Goal: Transaction & Acquisition: Purchase product/service

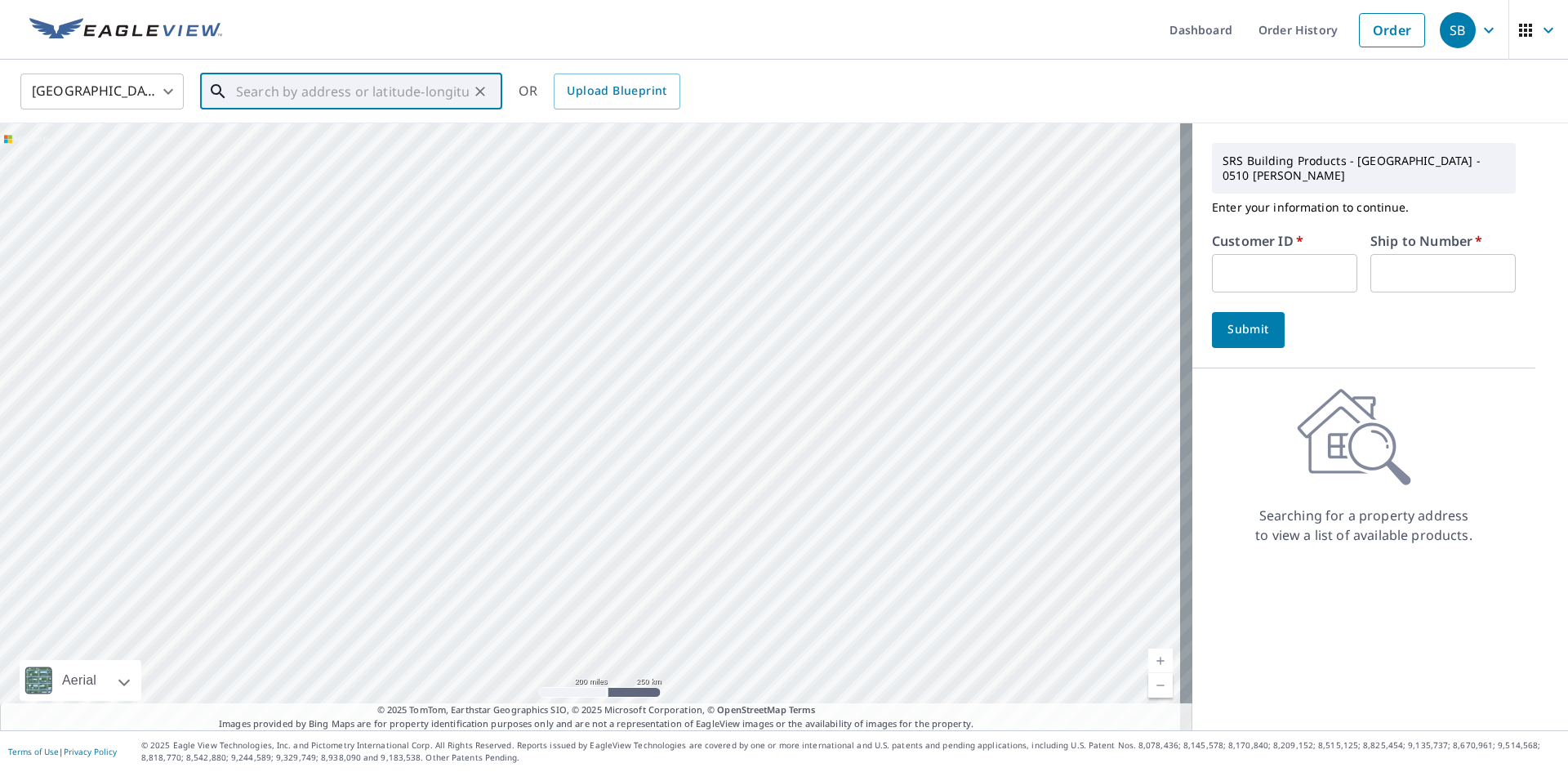
click at [254, 93] on input "text" at bounding box center [352, 92] width 232 height 46
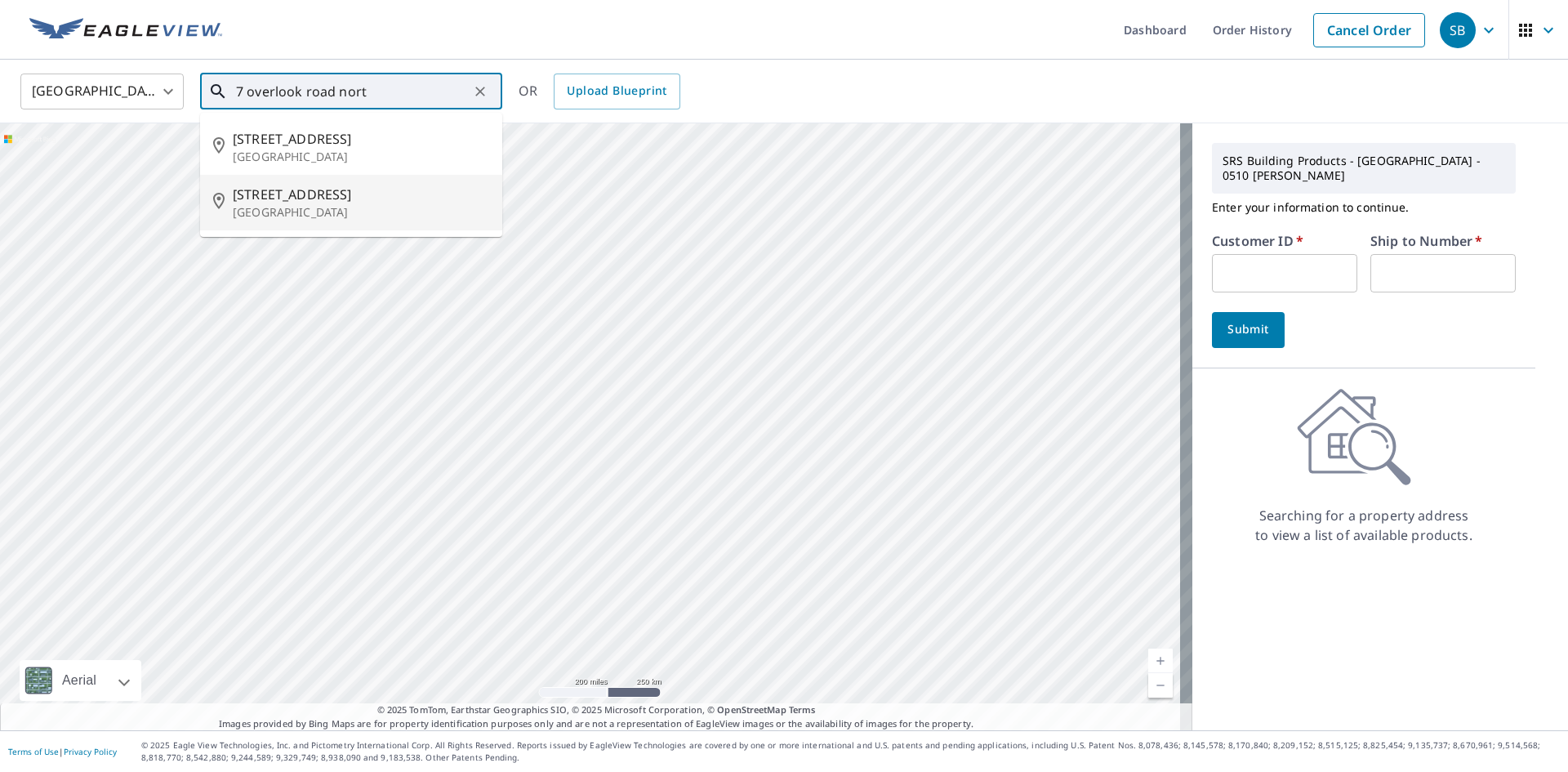
click at [330, 186] on span "[STREET_ADDRESS]" at bounding box center [360, 194] width 256 height 19
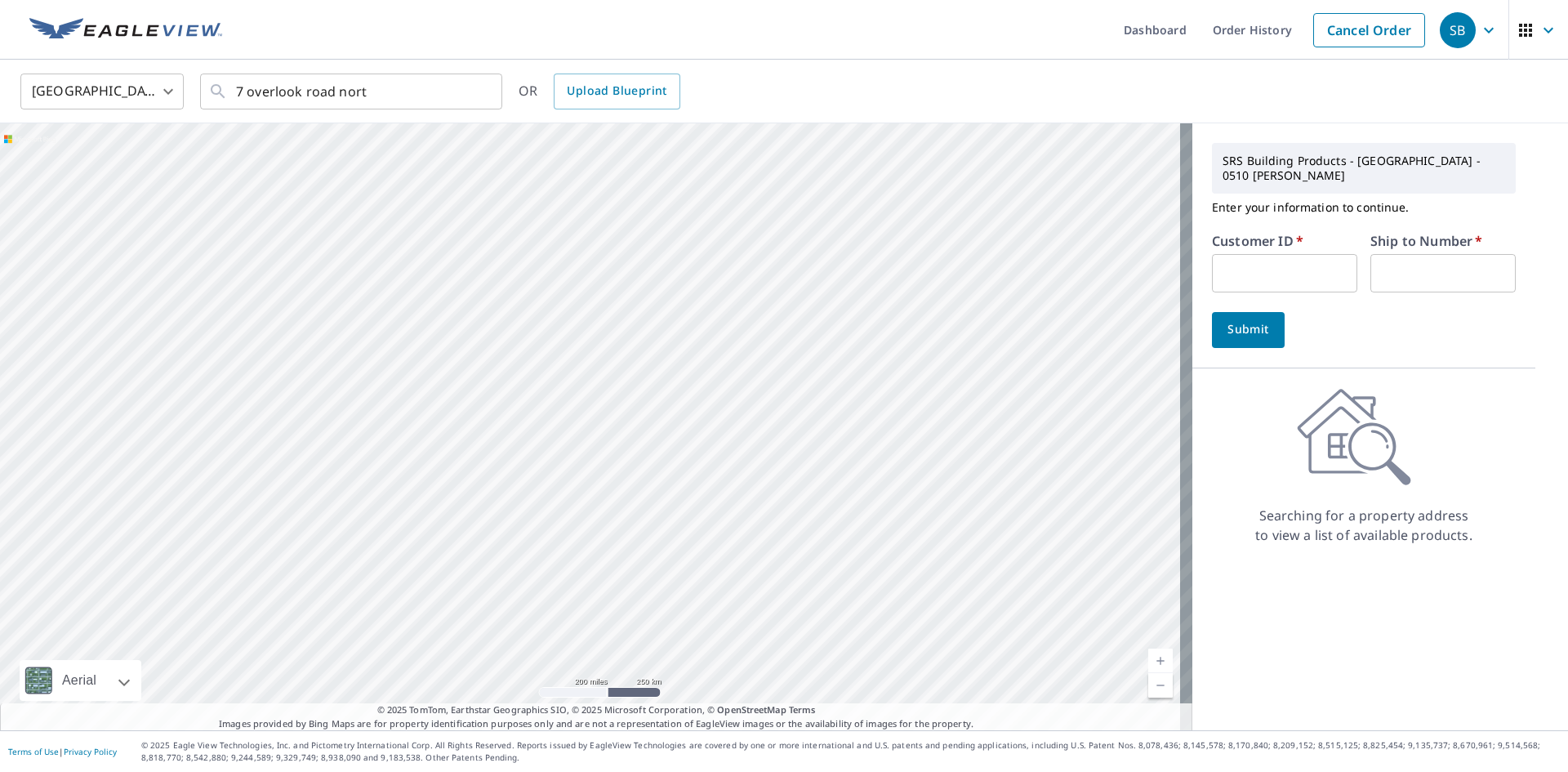
type input "[STREET_ADDRESS]"
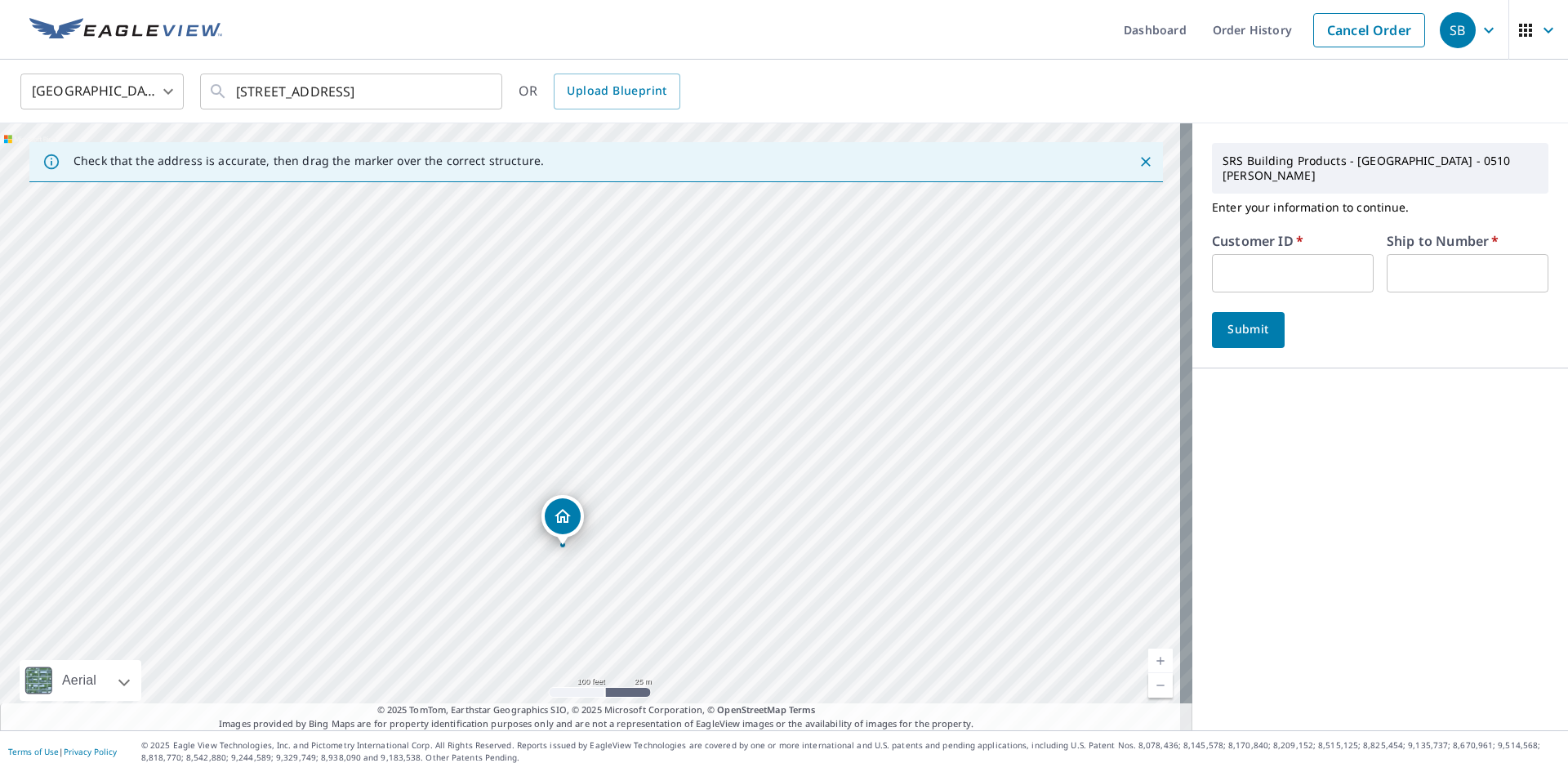
click at [1324, 254] on input "text" at bounding box center [1292, 273] width 162 height 38
type input "5293"
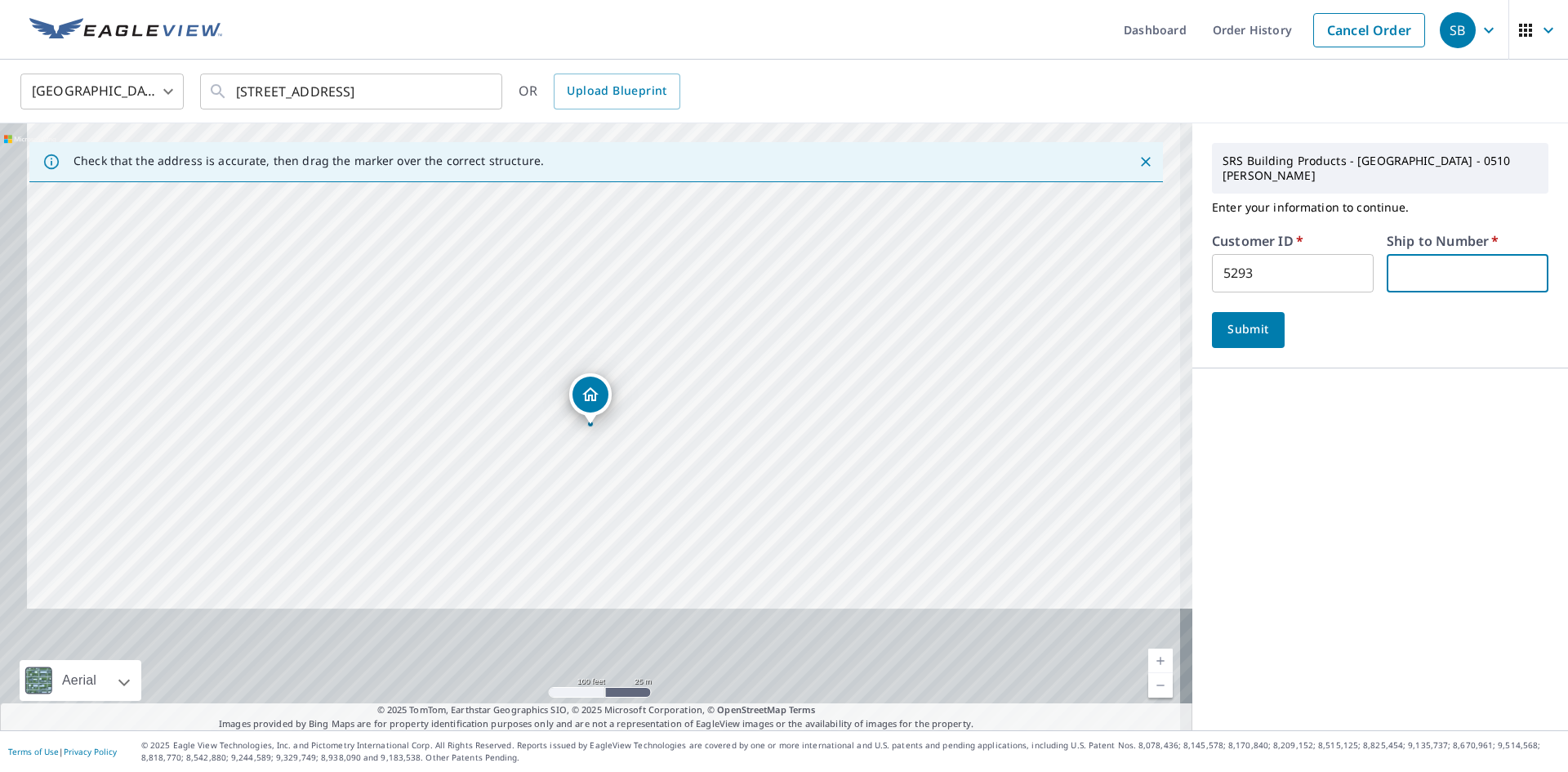
click at [1414, 261] on input "text" at bounding box center [1467, 273] width 162 height 38
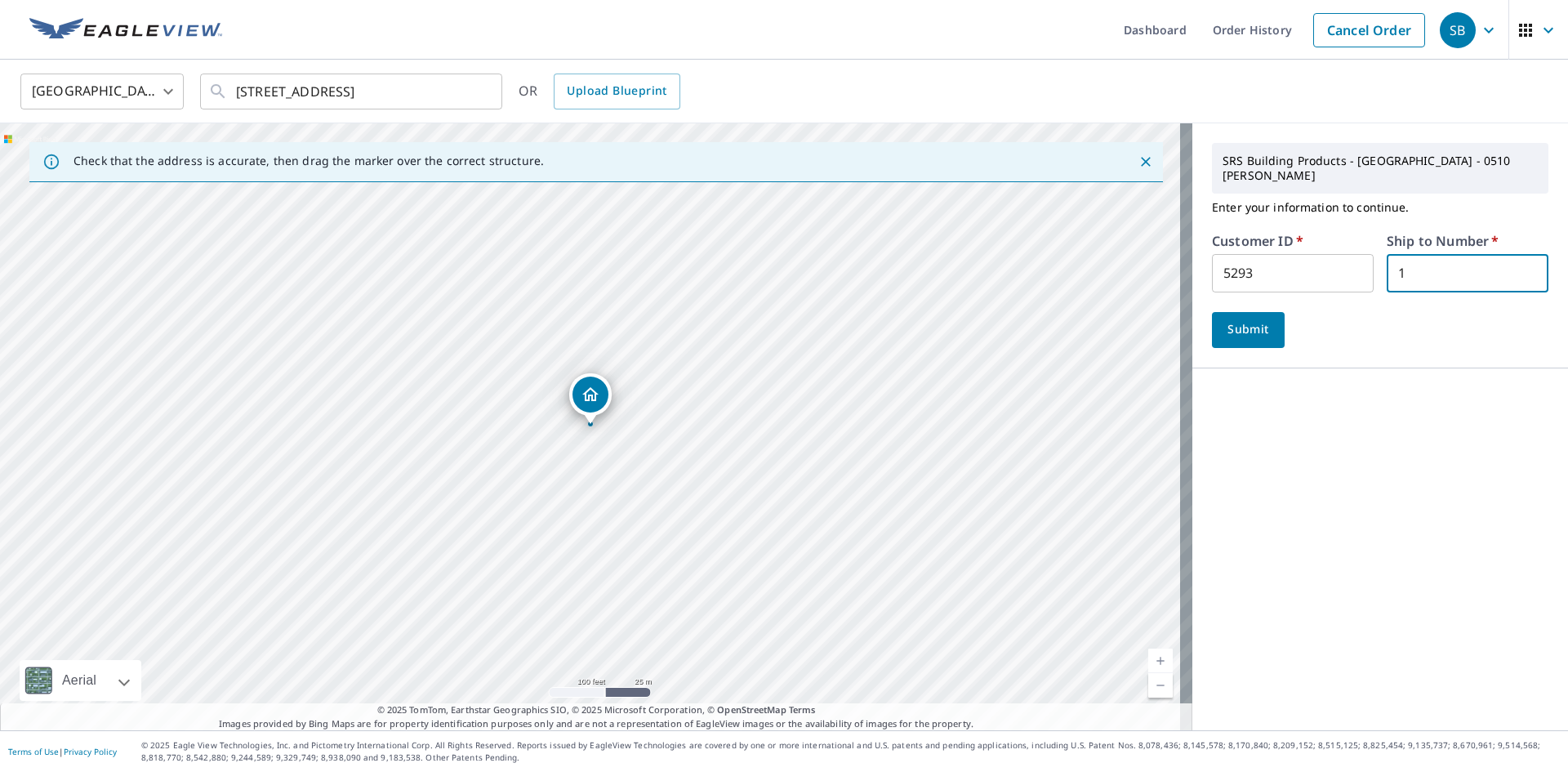
type input "1"
drag, startPoint x: 1238, startPoint y: 315, endPoint x: 1223, endPoint y: 315, distance: 15.0
click at [1238, 319] on span "Submit" at bounding box center [1248, 329] width 47 height 20
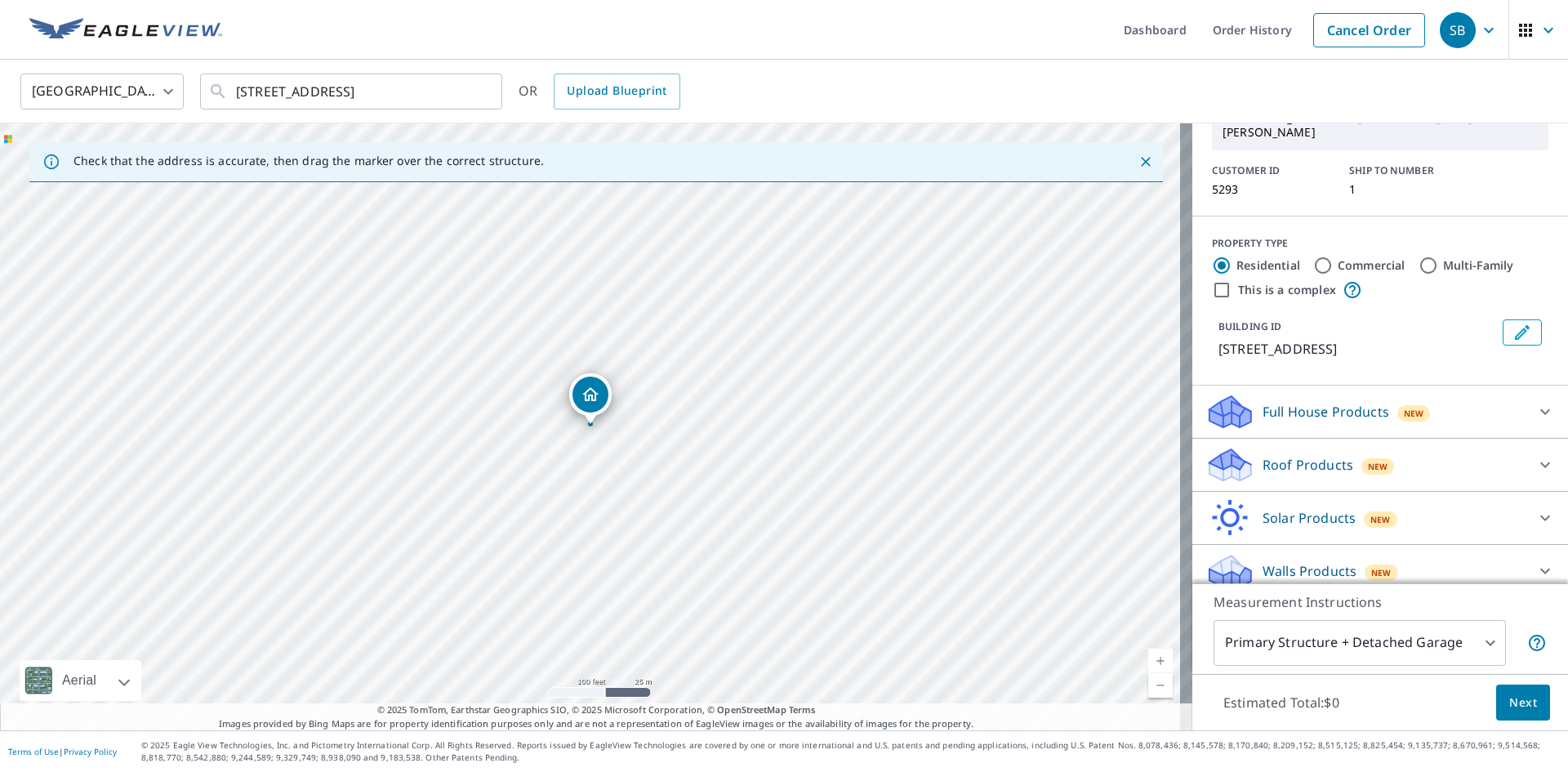
click at [1275, 463] on div "Roof Products New" at bounding box center [1366, 465] width 320 height 38
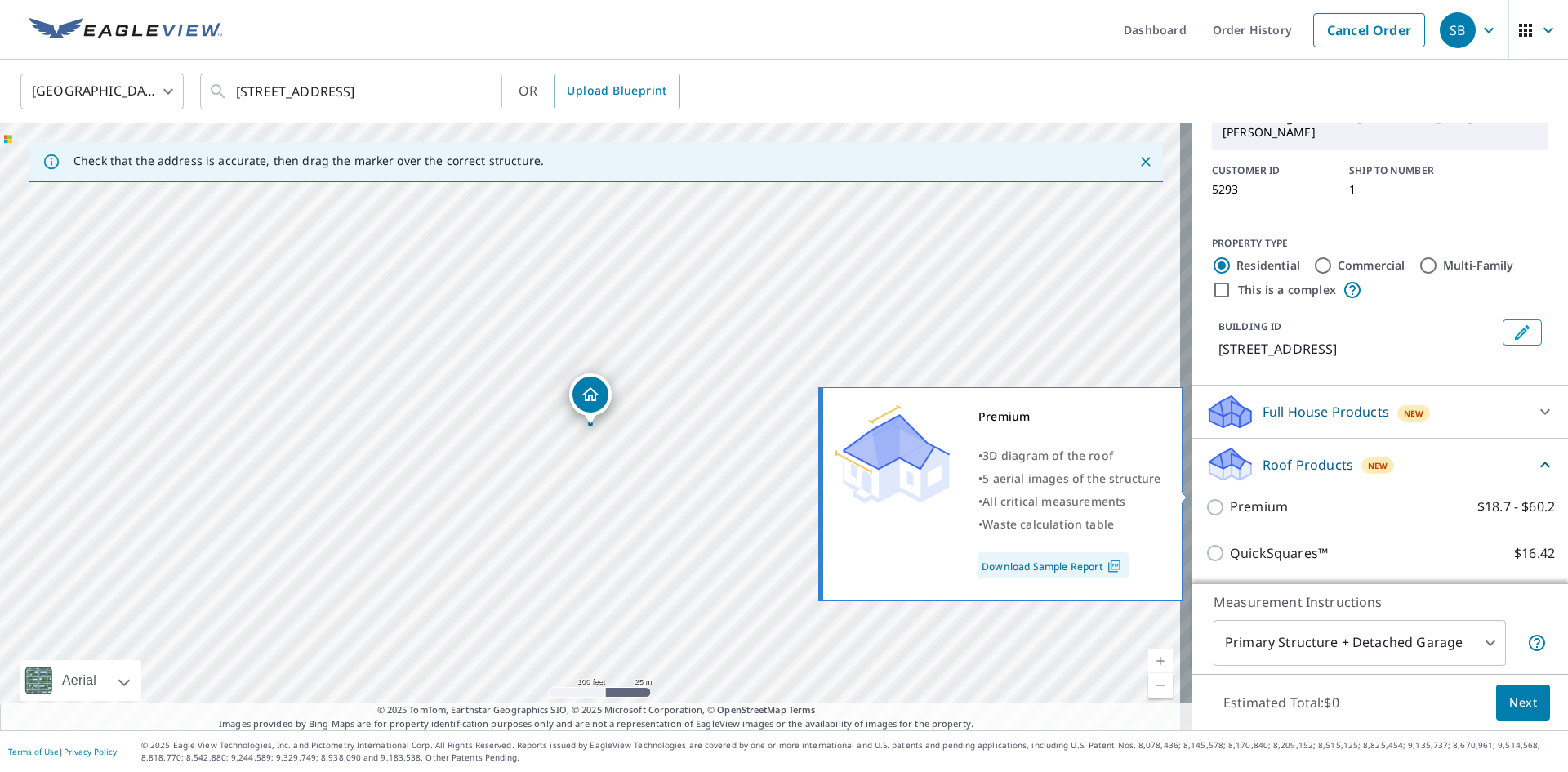
click at [1242, 496] on p "Premium" at bounding box center [1259, 506] width 58 height 20
click at [1230, 497] on input "Premium $18.7 - $60.2" at bounding box center [1218, 507] width 25 height 19
checkbox input "true"
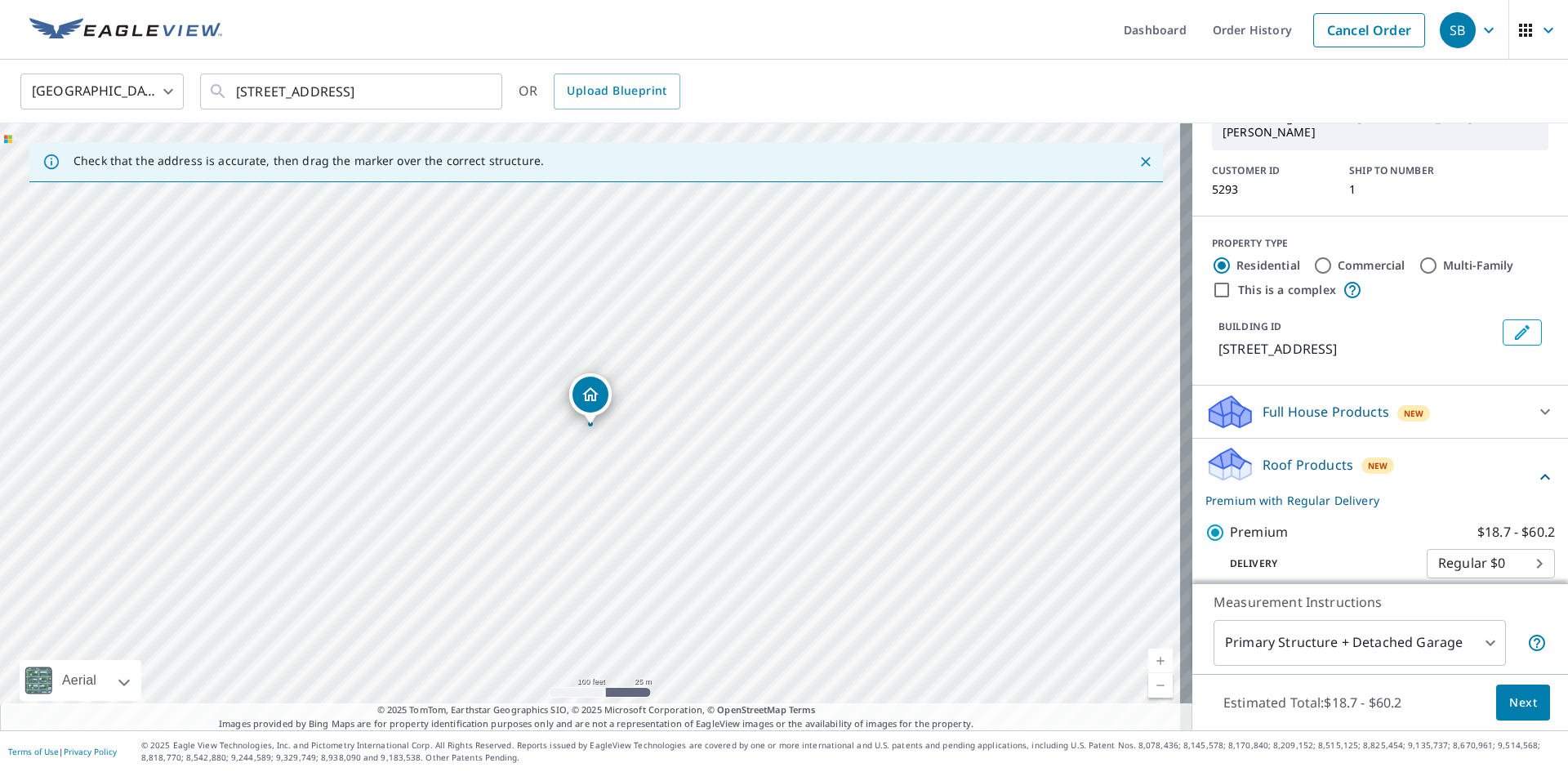
click at [1509, 700] on span "Next" at bounding box center [1522, 702] width 27 height 20
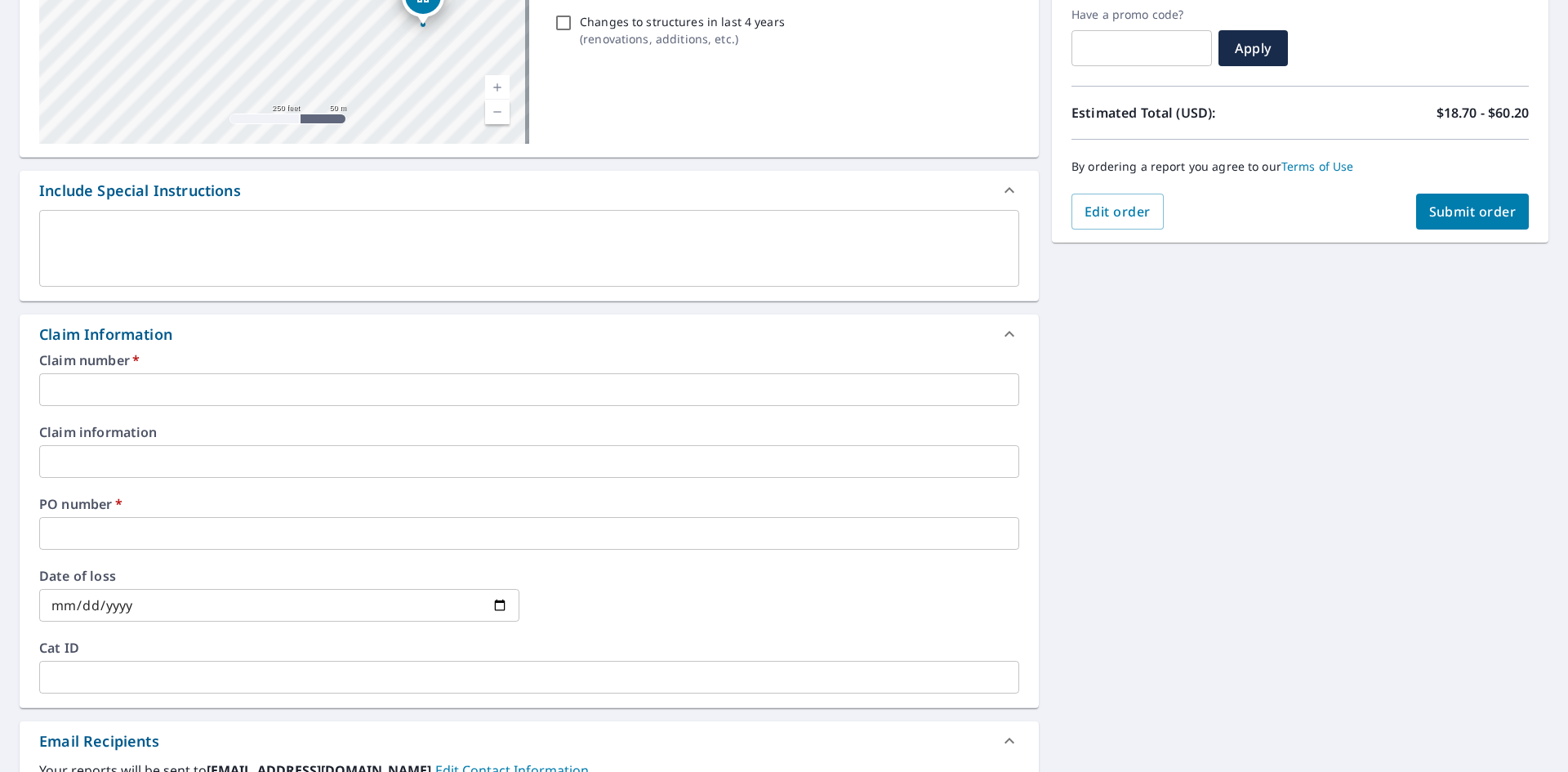
scroll to position [252, 0]
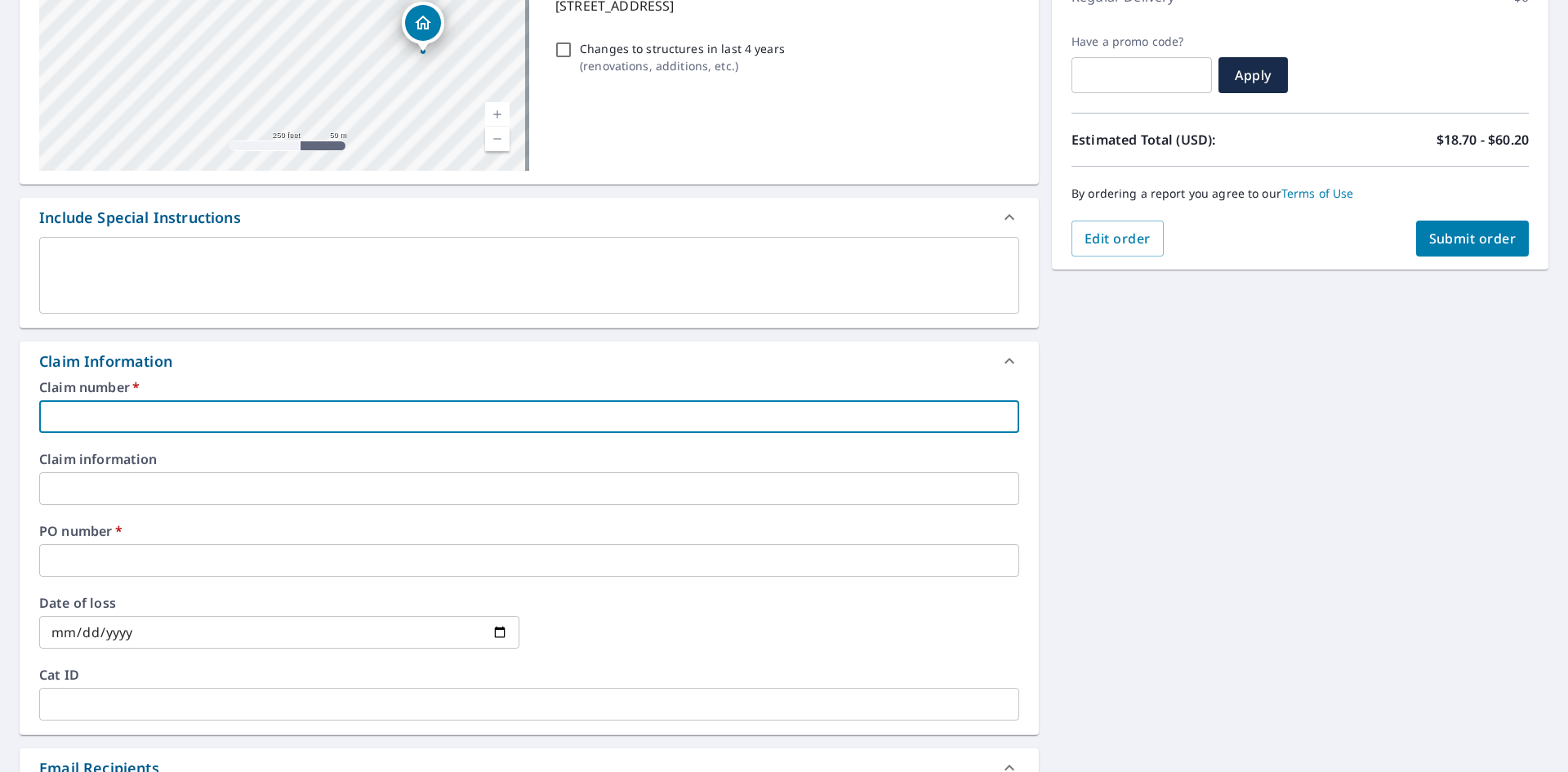
click at [72, 413] on input "text" at bounding box center [528, 416] width 980 height 33
type input "5293"
checkbox input "true"
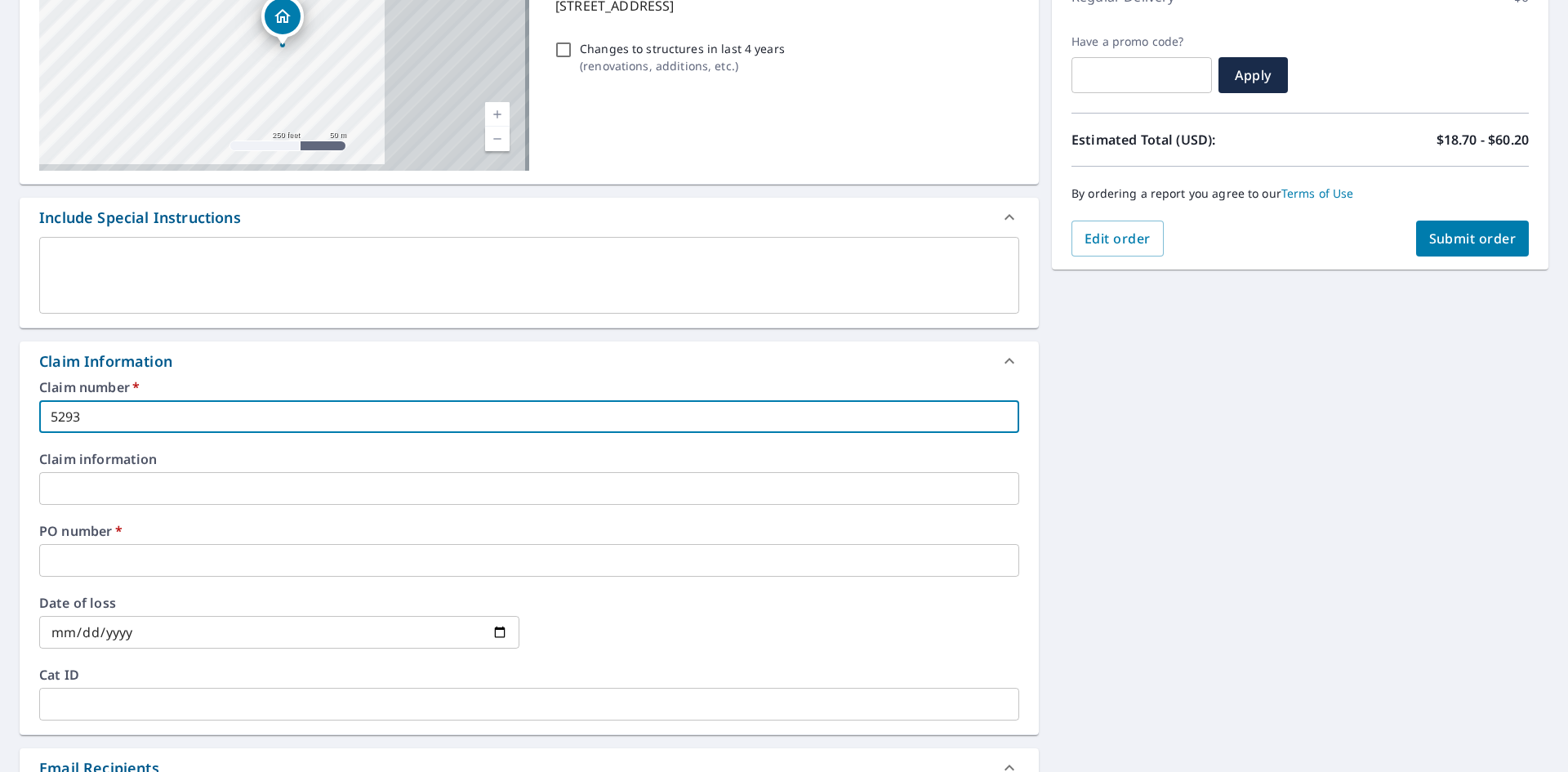
click at [81, 547] on input "text" at bounding box center [528, 560] width 980 height 33
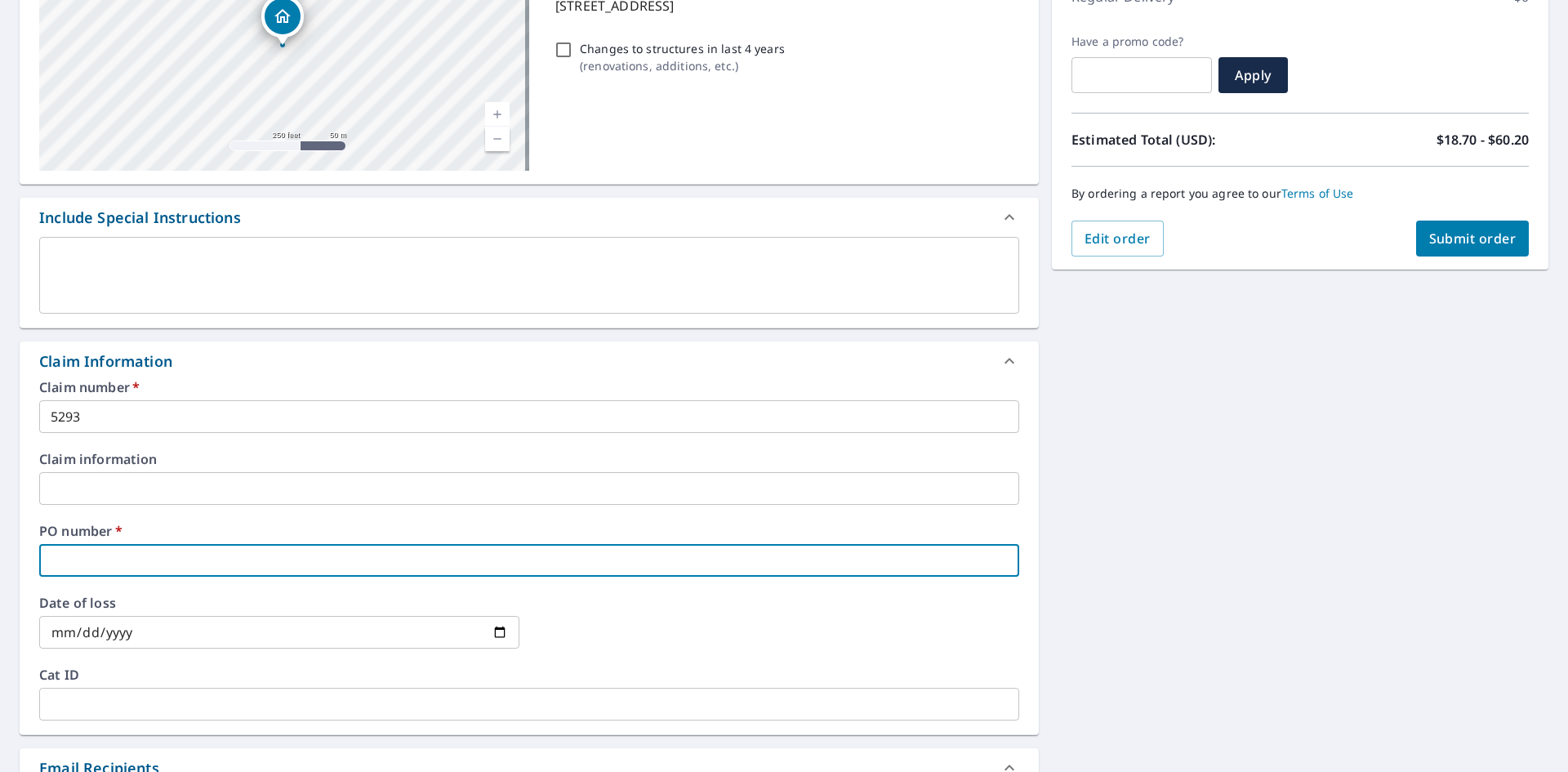
type input "7"
checkbox input "true"
type input "7"
checkbox input "true"
type input "7 o"
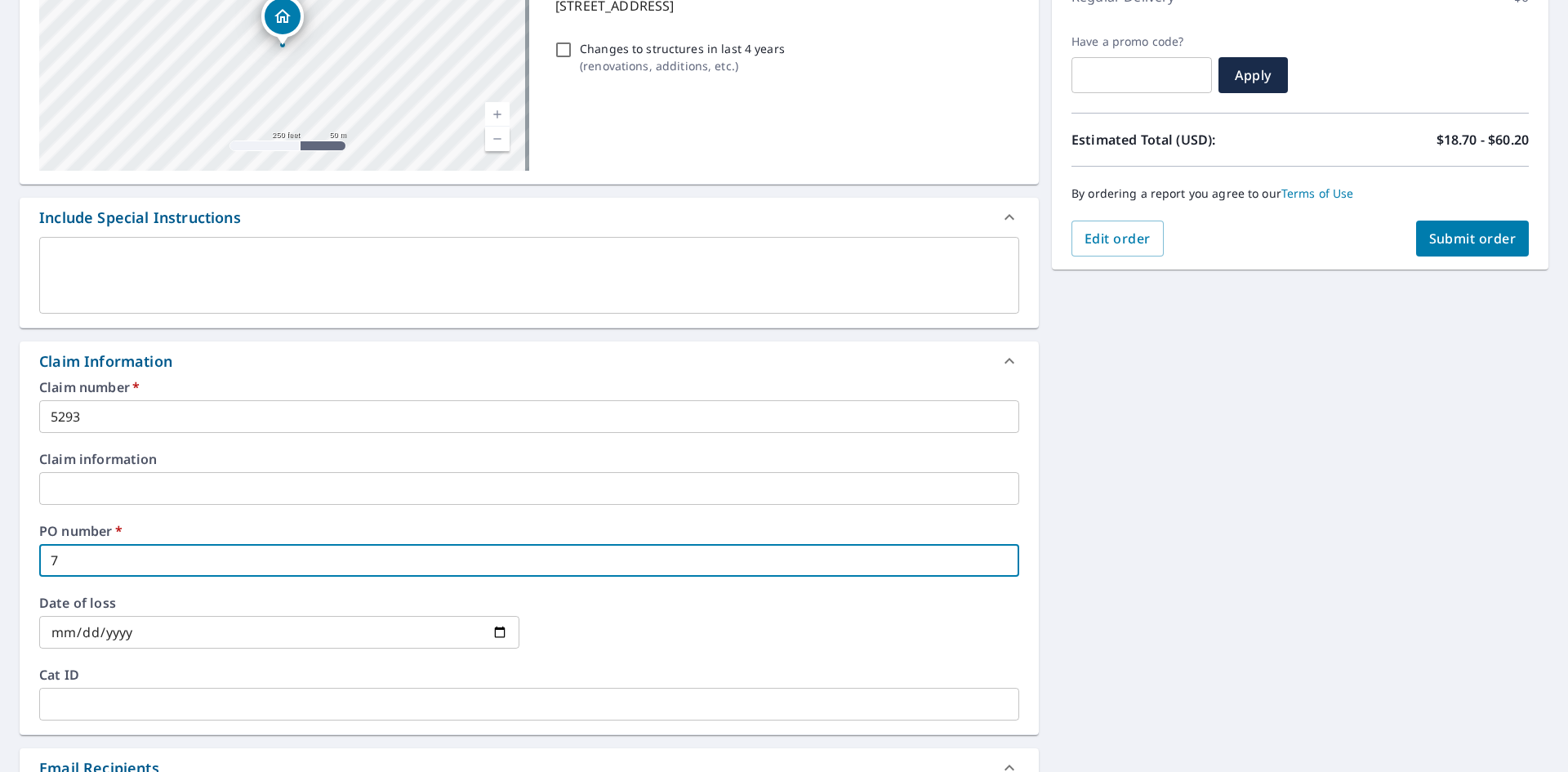
checkbox input "true"
type input "7 ov"
checkbox input "true"
type input "7 ove"
checkbox input "true"
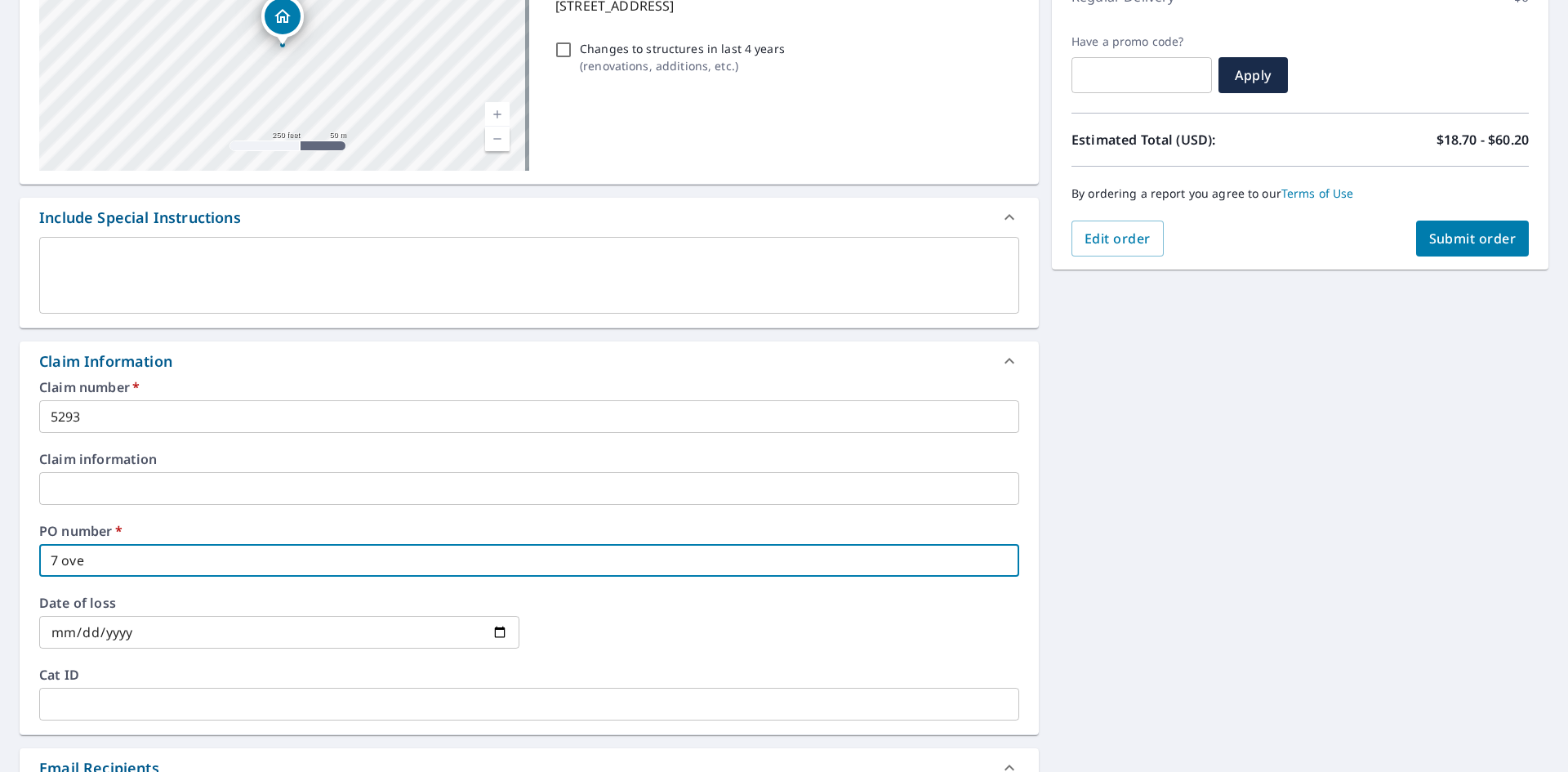
type input "7 over"
checkbox input "true"
type input "7 overl"
checkbox input "true"
type input "7 overli"
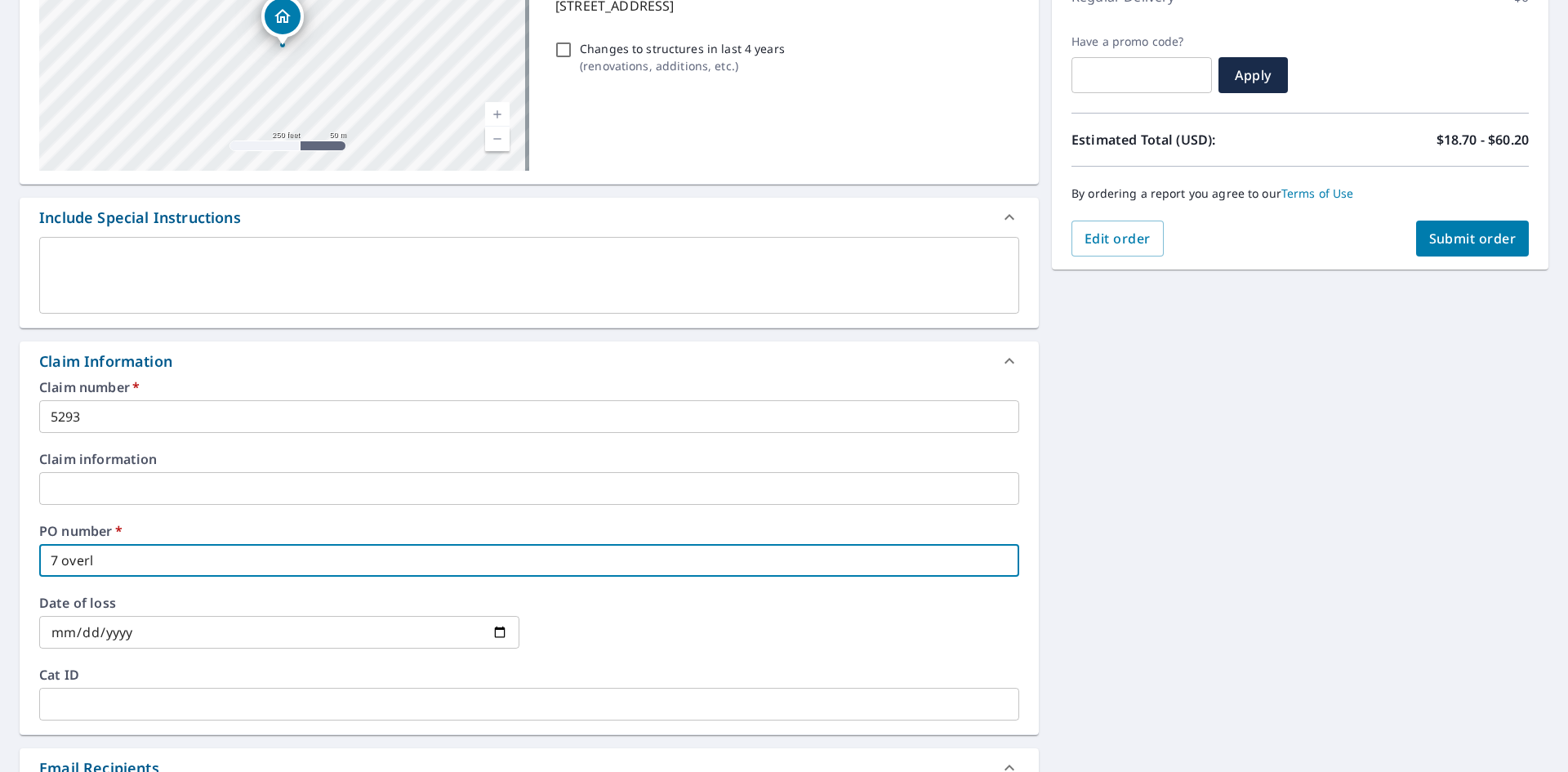
checkbox input "true"
type input "7 overlii"
checkbox input "true"
type input "7 overliik"
checkbox input "true"
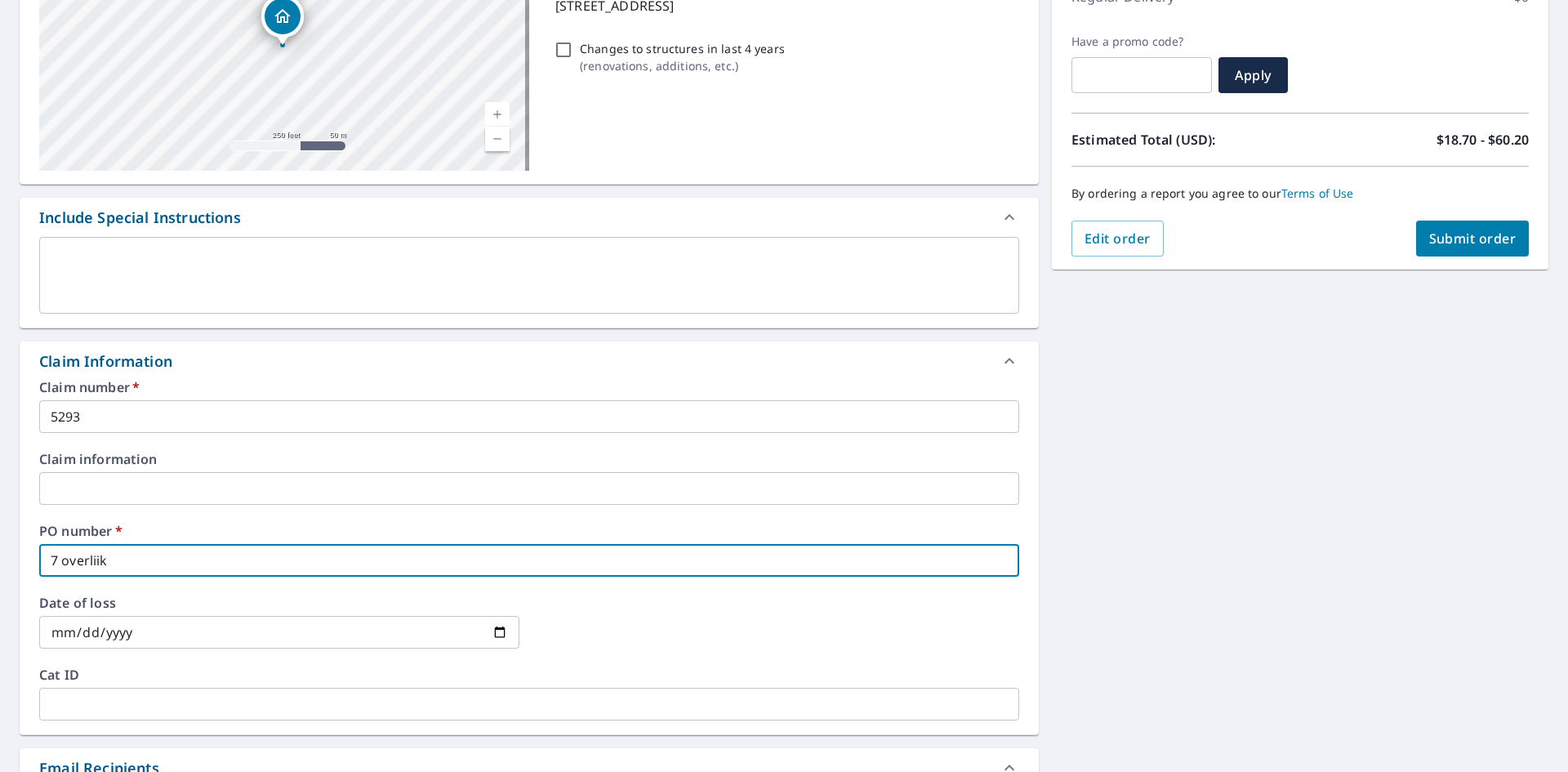
type input "7 overlii"
checkbox input "true"
type input "7 overli"
checkbox input "true"
type input "7 overl"
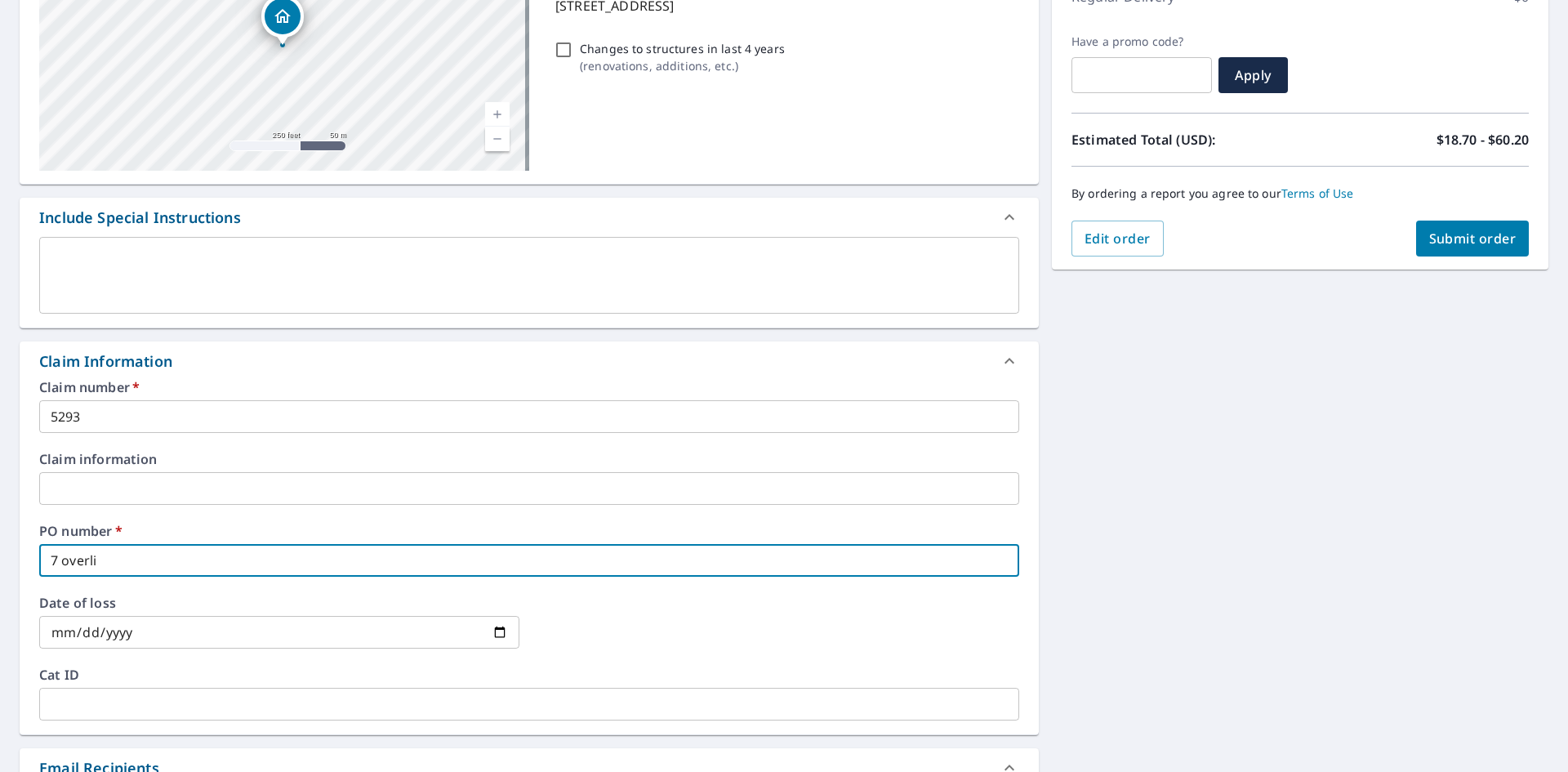
checkbox input "true"
type input "7 overlo"
checkbox input "true"
type input "7 overloo"
checkbox input "true"
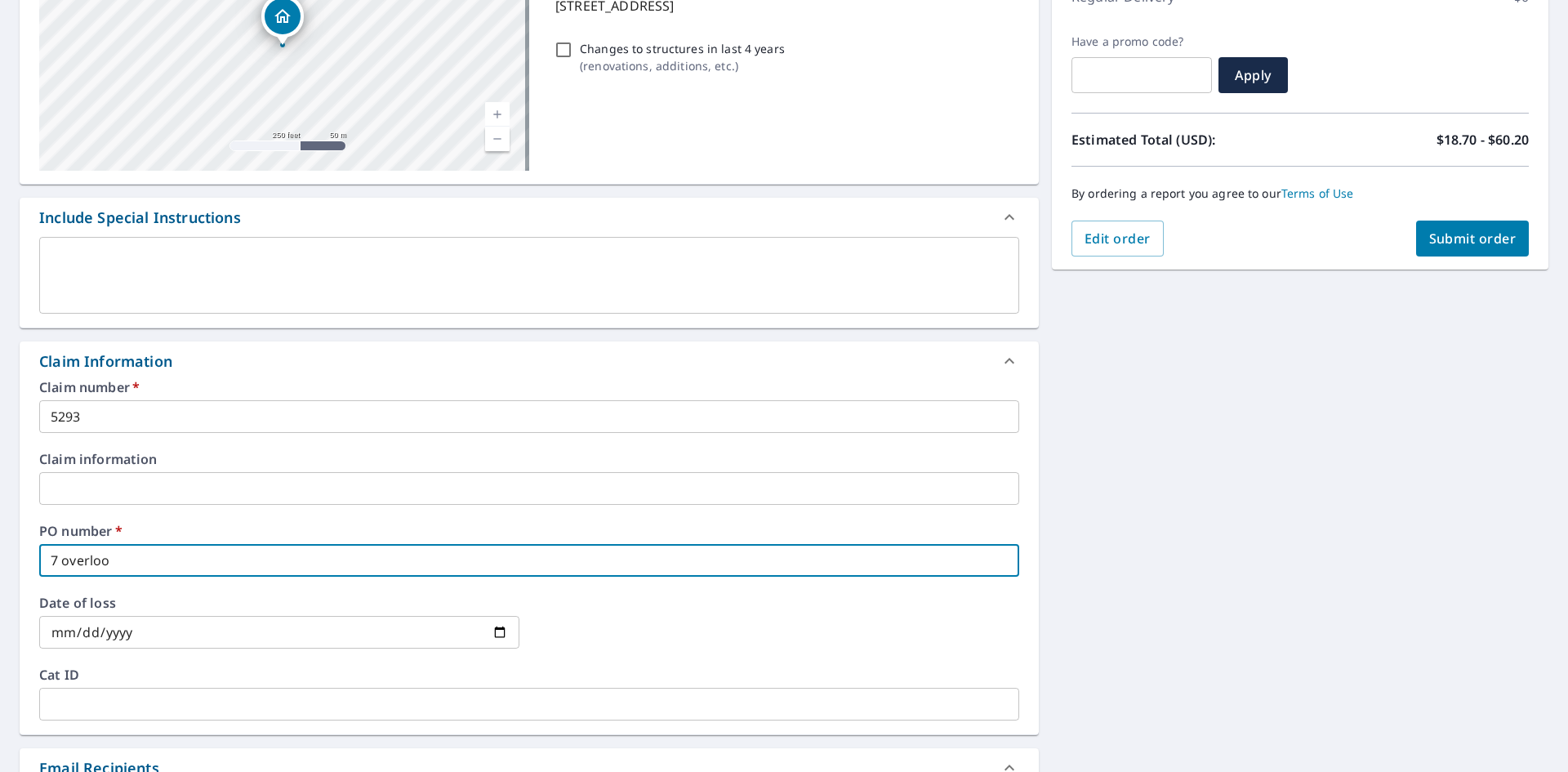
type input "7 overlook"
checkbox input "true"
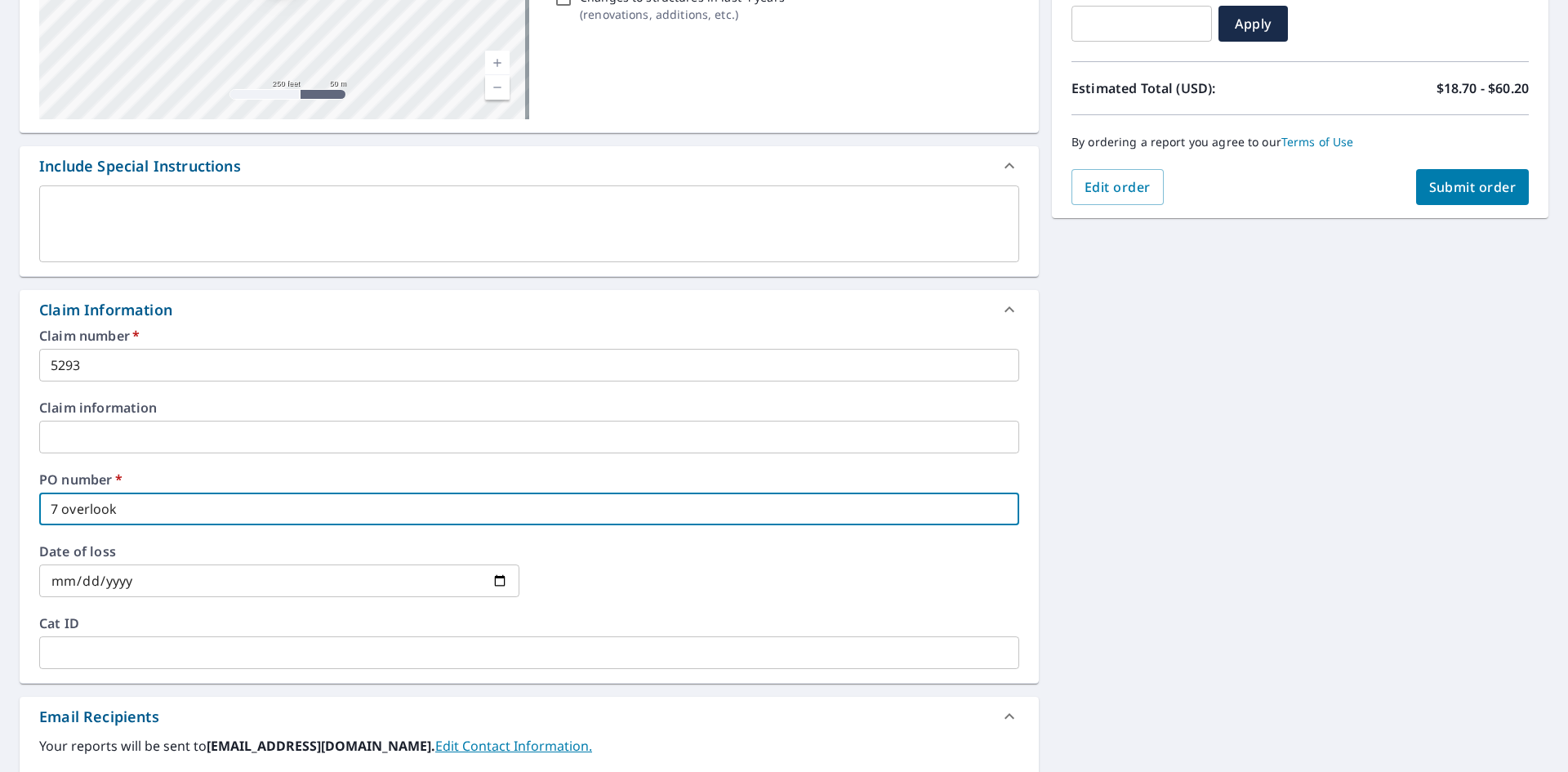
scroll to position [496, 0]
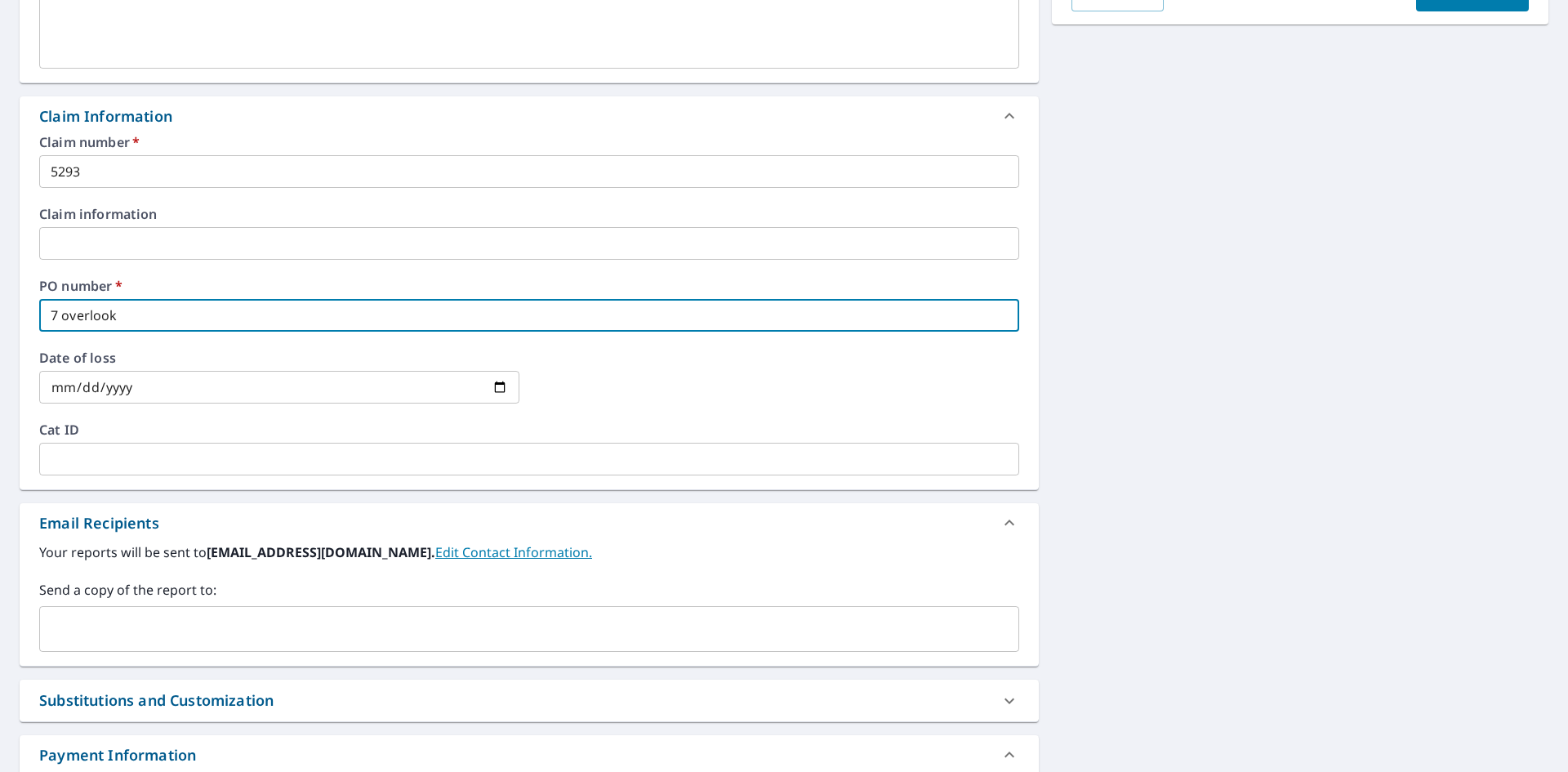
type input "7 overlook"
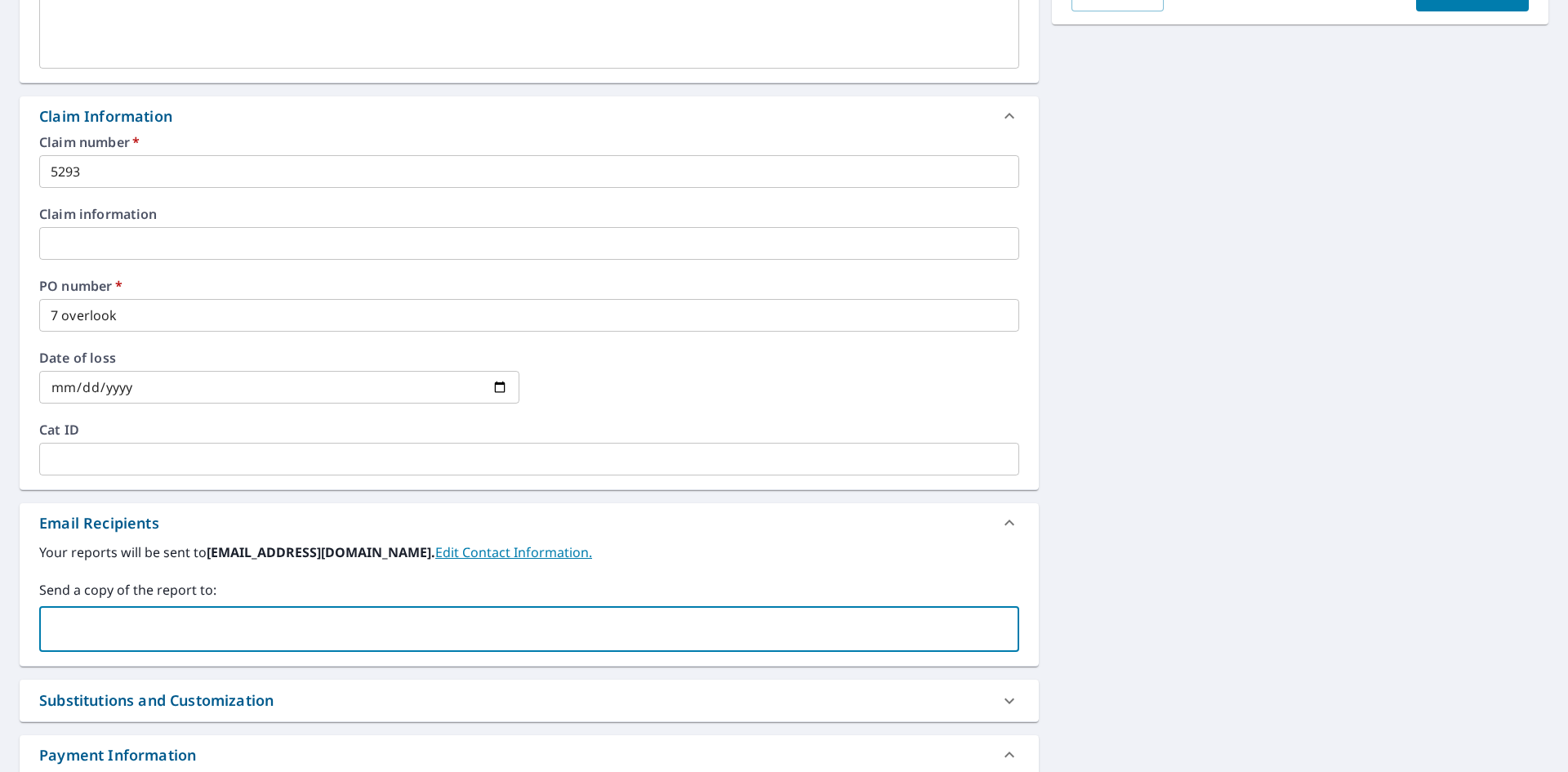
click at [93, 628] on input "text" at bounding box center [517, 628] width 941 height 31
type input "[EMAIL_ADDRESS][DOMAIN_NAME]"
checkbox input "true"
click at [259, 624] on input "text" at bounding box center [623, 628] width 729 height 31
type input "[EMAIL_ADDRESS][DOMAIN_NAME]"
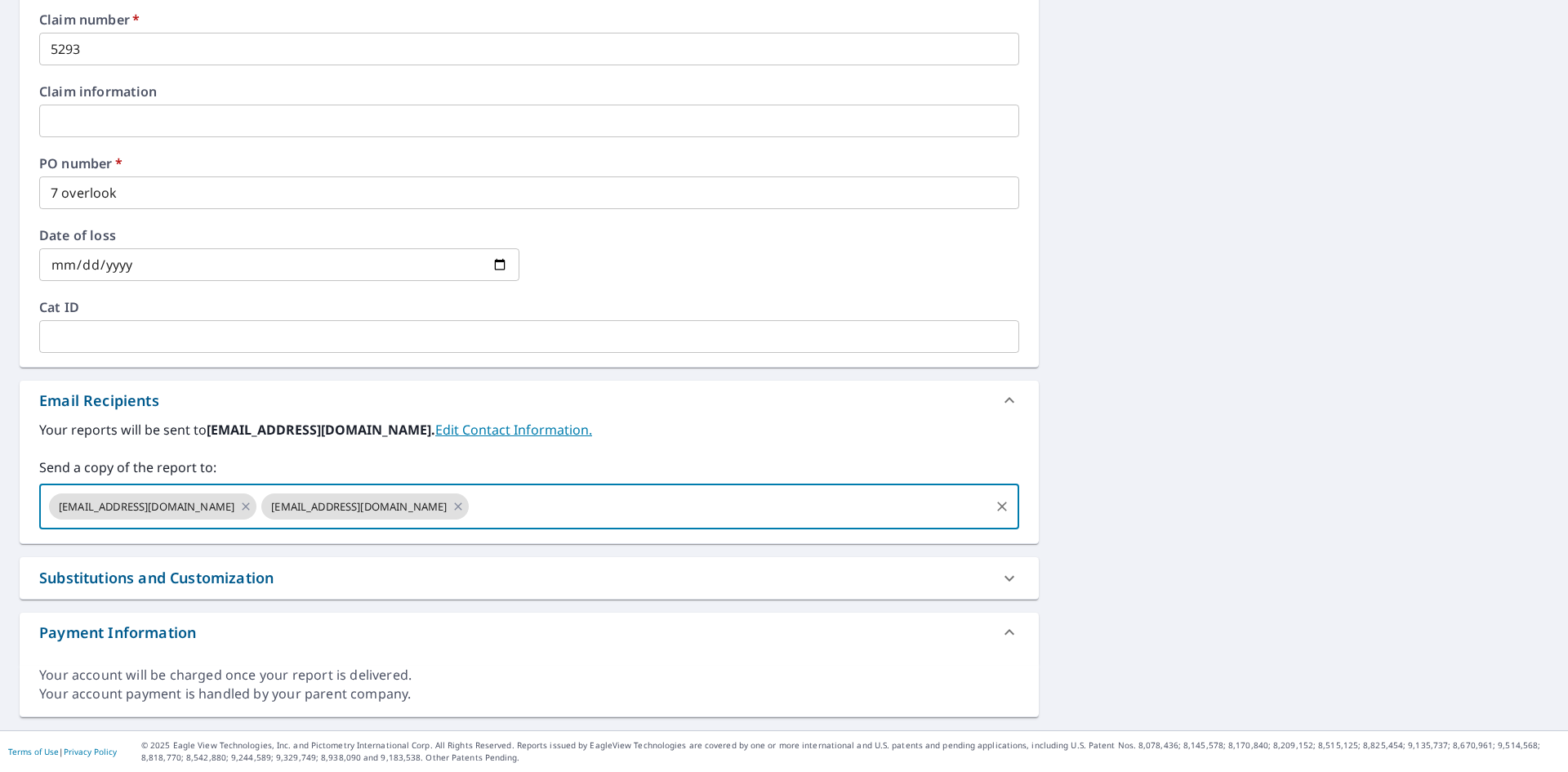
scroll to position [211, 0]
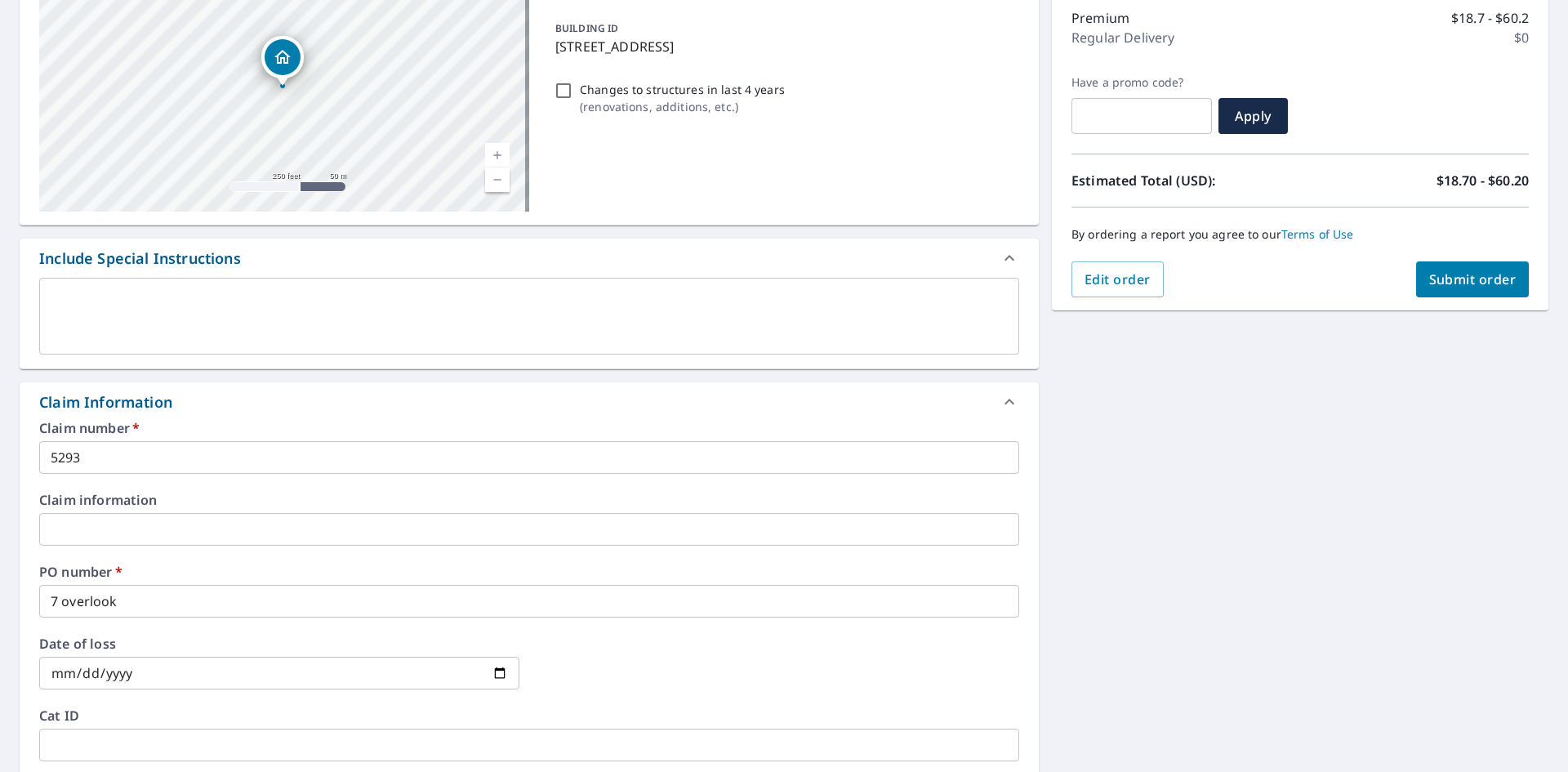
click at [1433, 284] on span "Submit order" at bounding box center [1473, 279] width 87 height 18
checkbox input "true"
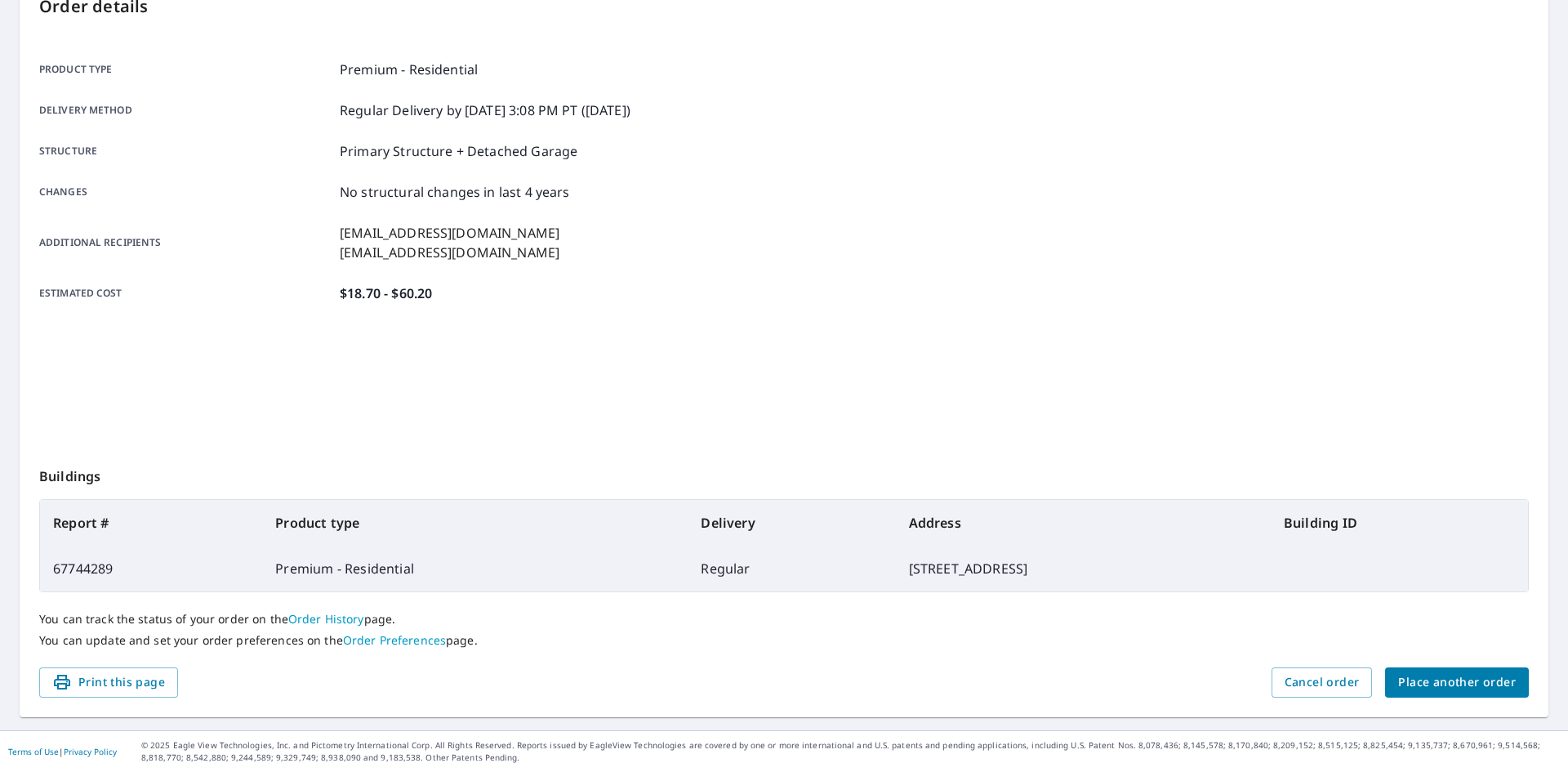
scroll to position [189, 0]
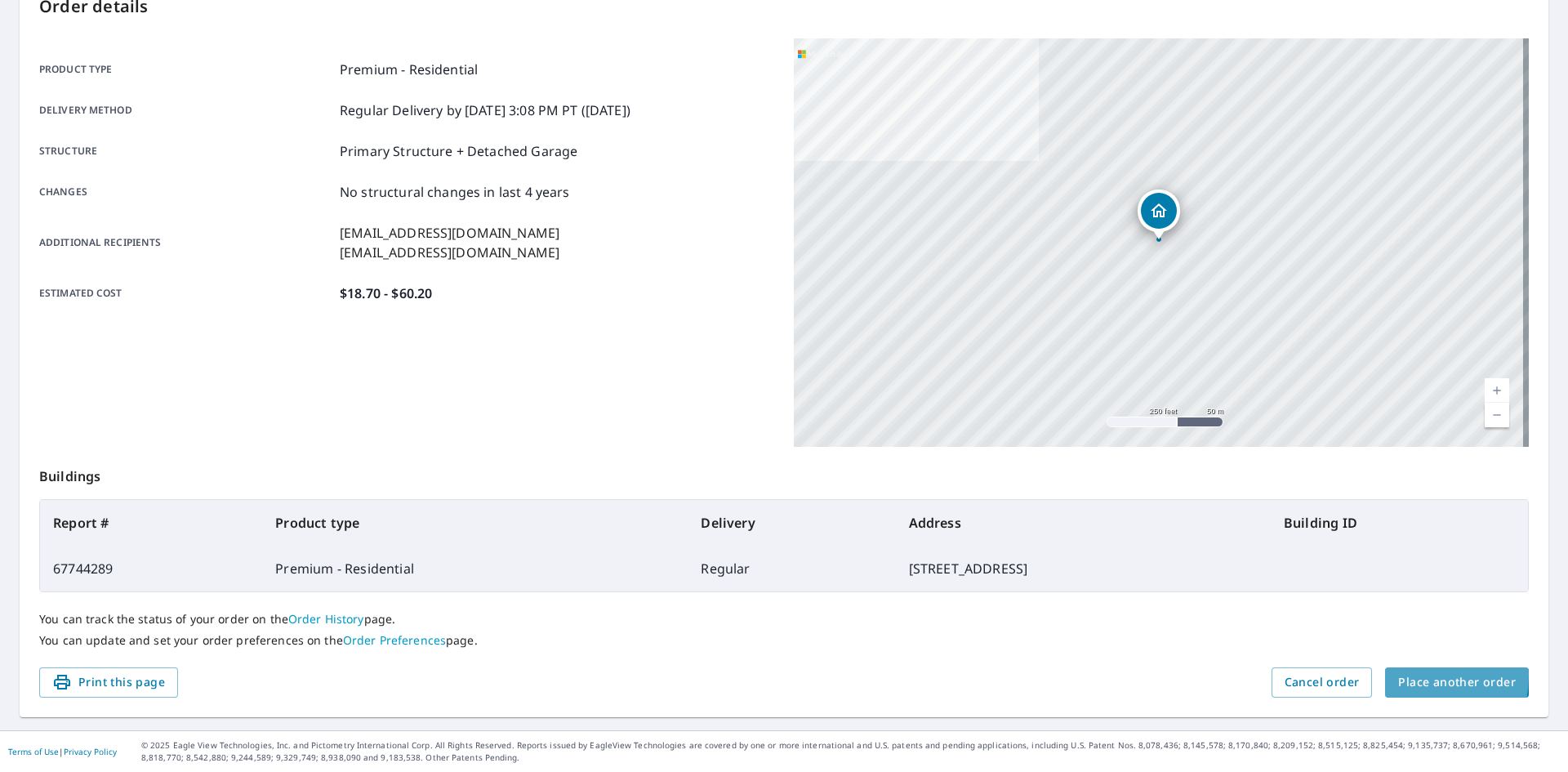
click at [1404, 676] on span "Place another order" at bounding box center [1457, 682] width 117 height 20
